Goal: Information Seeking & Learning: Check status

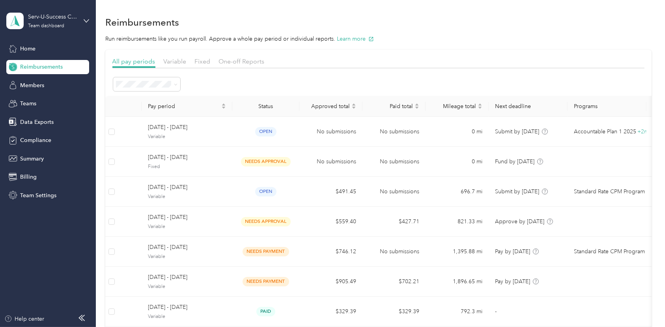
click at [426, 15] on div "Reimbursements" at bounding box center [378, 22] width 546 height 17
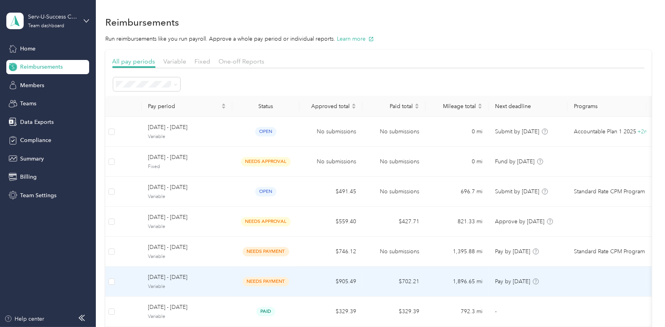
click at [167, 276] on span "[DATE] - [DATE]" at bounding box center [187, 277] width 78 height 9
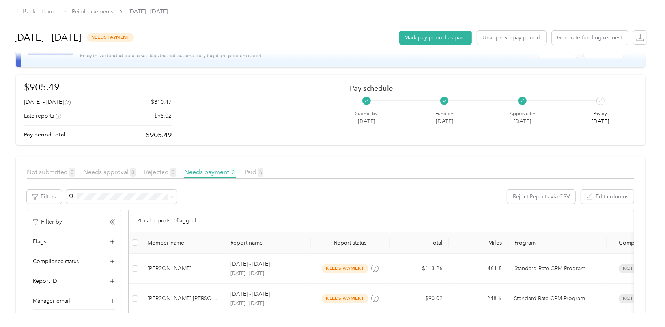
scroll to position [58, 0]
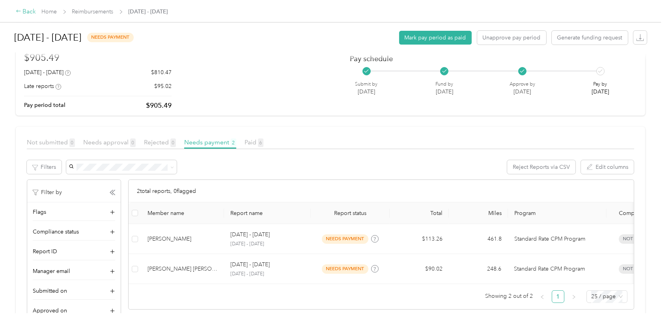
click at [27, 11] on div "Back" at bounding box center [26, 11] width 21 height 9
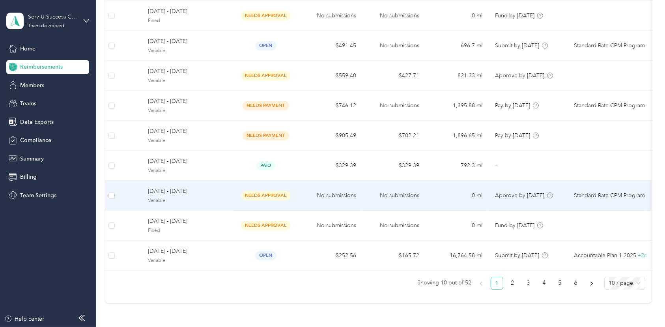
scroll to position [175, 0]
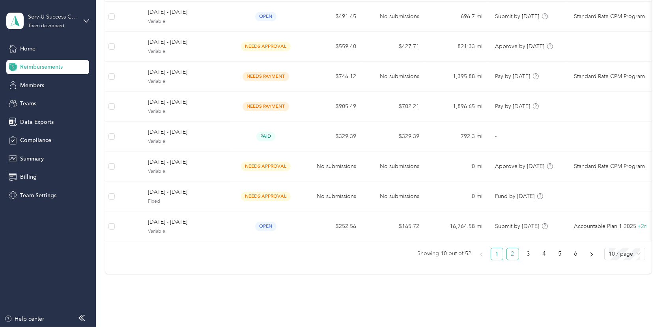
click at [512, 260] on link "2" at bounding box center [513, 254] width 12 height 12
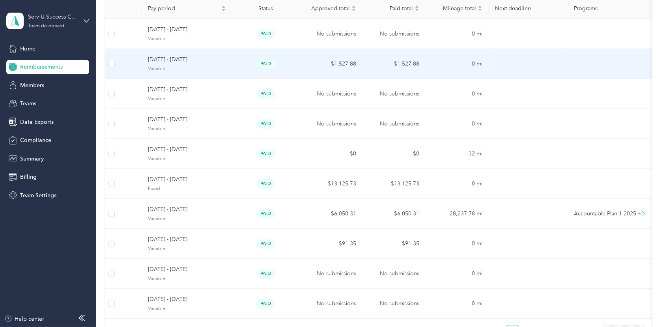
scroll to position [88, 0]
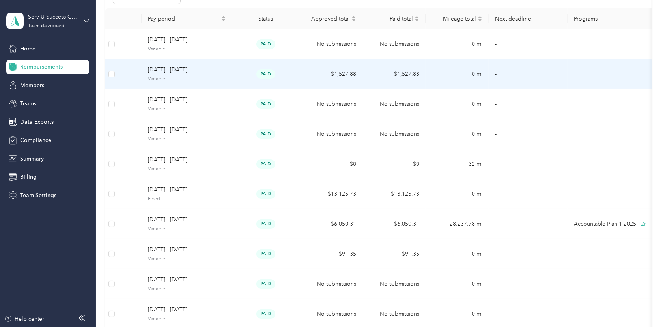
click at [160, 71] on span "[DATE] - [DATE]" at bounding box center [187, 69] width 78 height 9
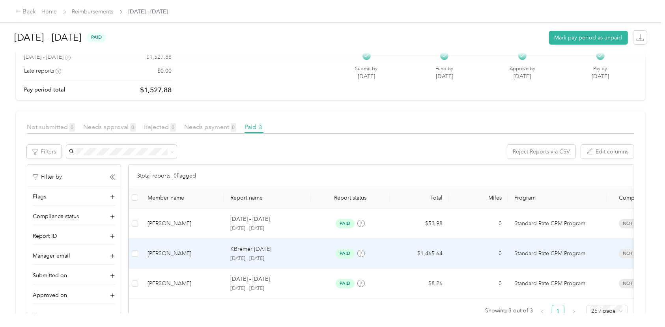
scroll to position [88, 0]
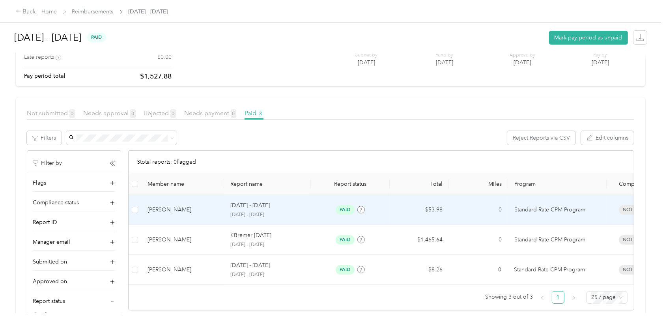
click at [158, 208] on div "[PERSON_NAME]" at bounding box center [183, 210] width 70 height 9
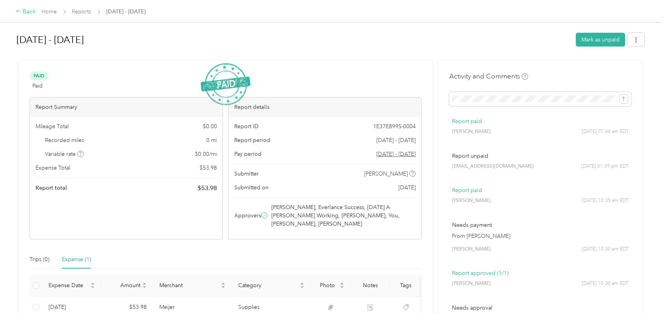
click at [20, 11] on icon at bounding box center [19, 11] width 6 height 6
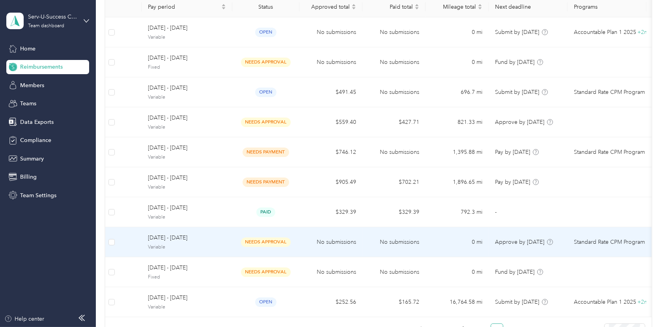
scroll to position [117, 0]
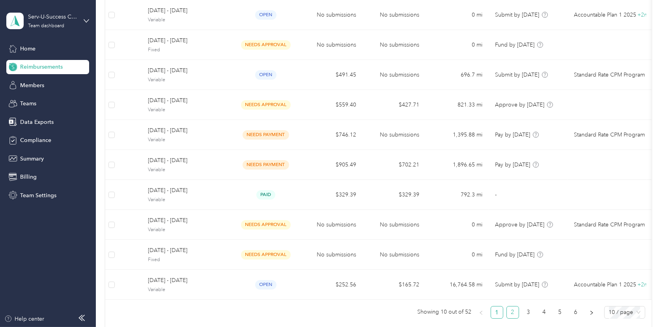
click at [513, 318] on link "2" at bounding box center [513, 313] width 12 height 12
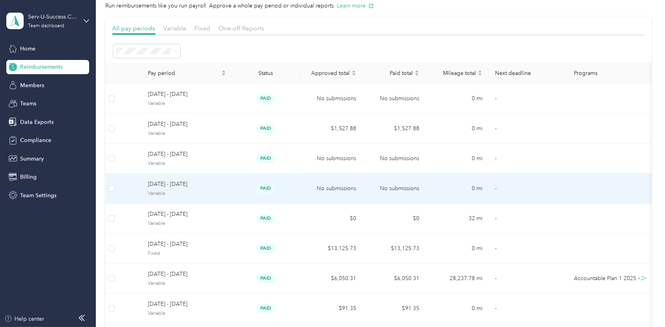
scroll to position [0, 0]
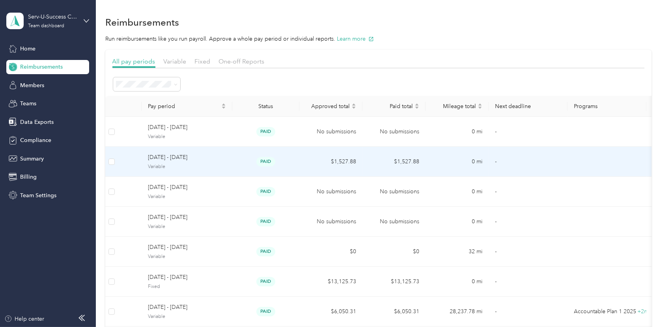
click at [166, 162] on div "[DATE] - [DATE] Variable" at bounding box center [187, 161] width 78 height 17
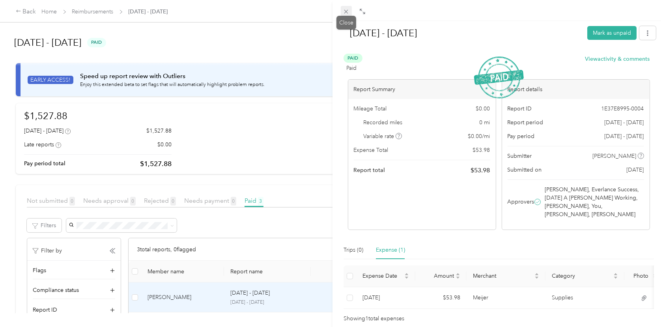
click at [342, 10] on span at bounding box center [346, 11] width 11 height 11
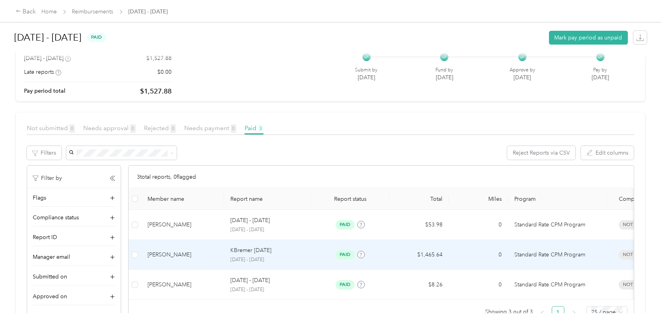
scroll to position [88, 0]
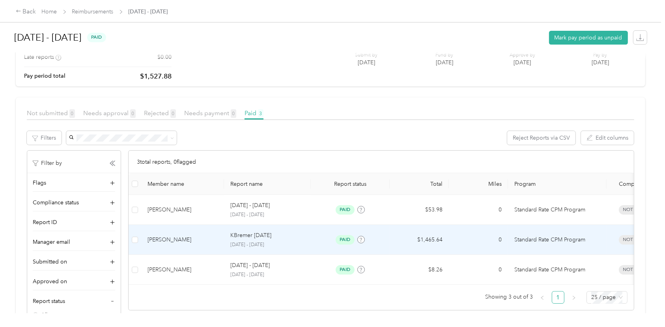
click at [264, 238] on p "KBremer [DATE]" at bounding box center [250, 235] width 41 height 9
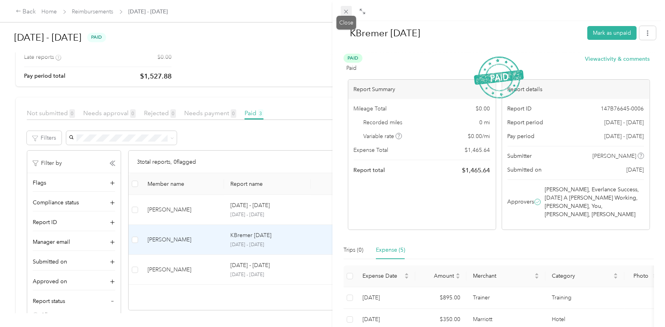
click at [345, 11] on icon at bounding box center [346, 12] width 4 height 4
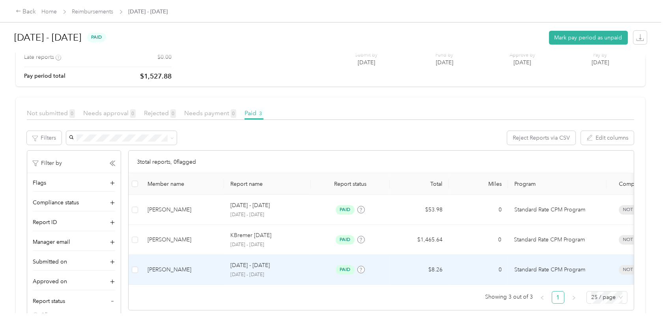
click at [236, 265] on p "[DATE] - [DATE]" at bounding box center [249, 265] width 39 height 9
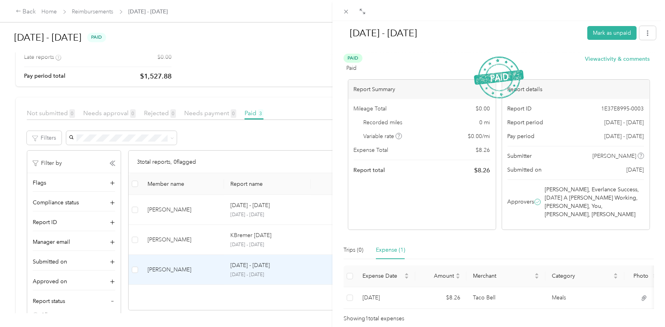
click at [240, 275] on div "[DATE] - [DATE] Mark as unpaid Paid Paid View activity & comments Report Summar…" at bounding box center [332, 163] width 665 height 327
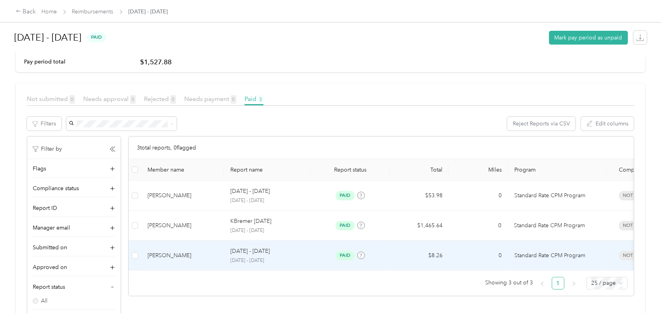
scroll to position [88, 0]
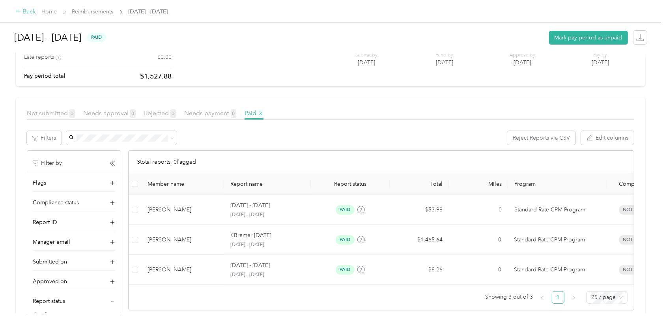
click at [20, 11] on icon at bounding box center [19, 11] width 6 height 6
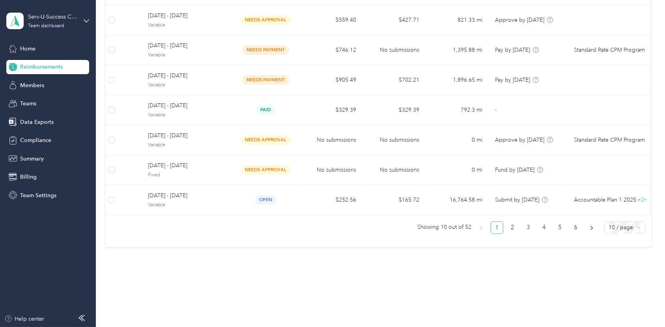
scroll to position [204, 0]
click at [510, 232] on link "2" at bounding box center [513, 226] width 12 height 12
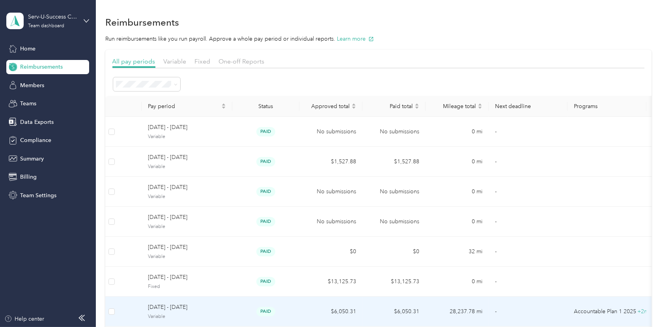
scroll to position [0, 0]
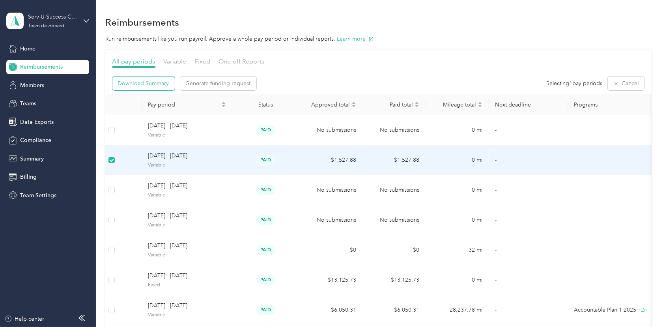
click at [157, 84] on span "Download Summary" at bounding box center [143, 83] width 51 height 8
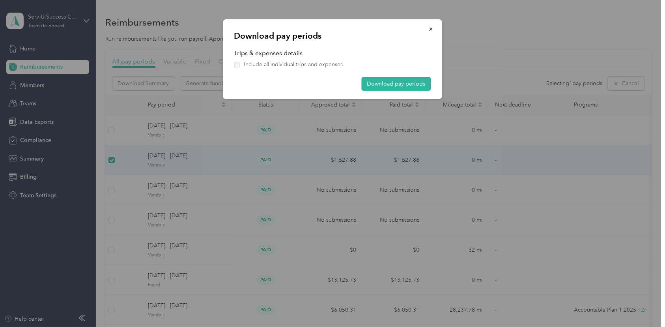
click at [407, 80] on button "Download pay periods" at bounding box center [396, 84] width 69 height 14
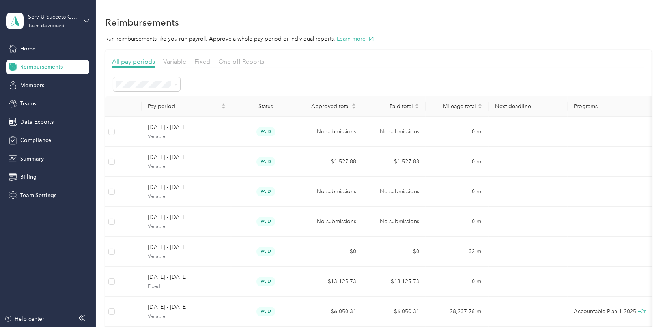
click at [362, 19] on div "Reimbursements" at bounding box center [378, 22] width 546 height 17
click at [51, 20] on div "Serv-U-Success Corp" at bounding box center [52, 17] width 49 height 8
click at [37, 97] on div "Log out" at bounding box center [28, 101] width 30 height 8
